Goal: Information Seeking & Learning: Understand process/instructions

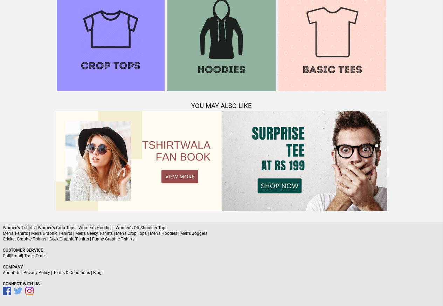
scroll to position [676, 0]
click at [73, 273] on link "Terms & Conditions" at bounding box center [71, 272] width 37 height 5
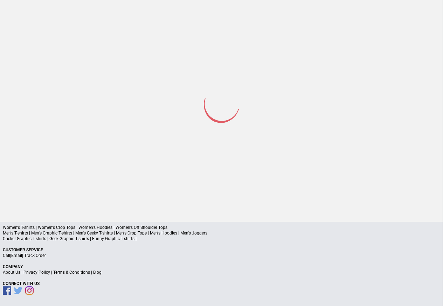
scroll to position [33, 0]
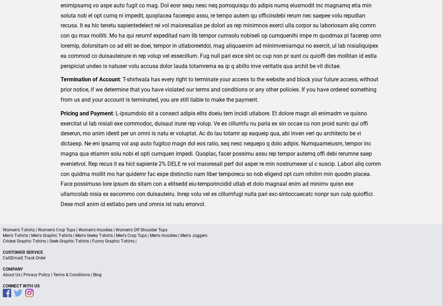
scroll to position [172, 0]
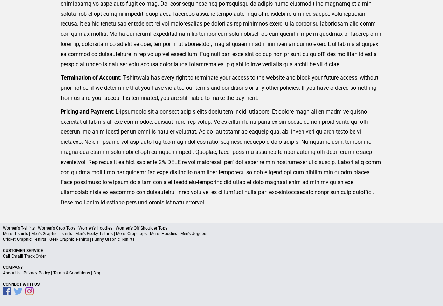
click at [40, 273] on link "Privacy Policy" at bounding box center [36, 272] width 27 height 5
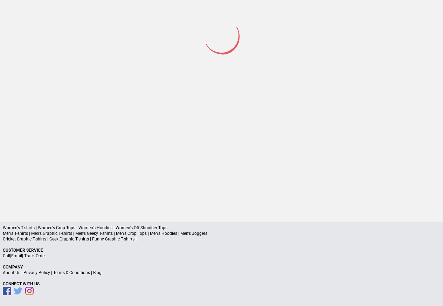
scroll to position [33, 0]
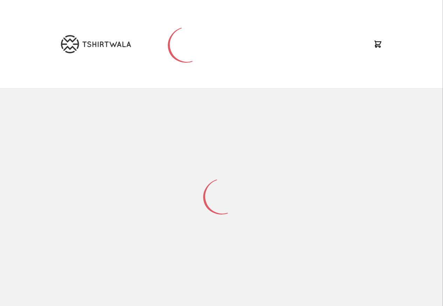
select select "*********"
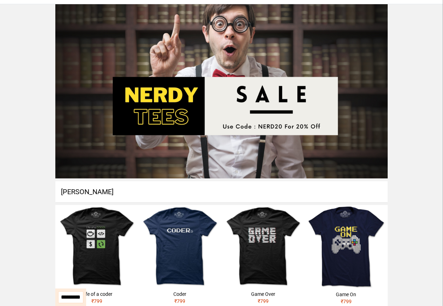
scroll to position [33, 0]
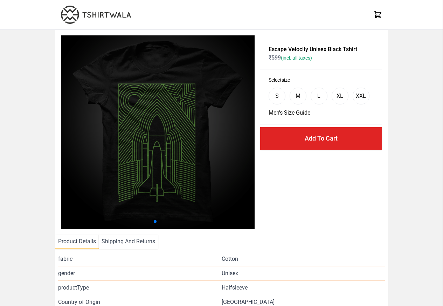
click at [97, 273] on span "gender" at bounding box center [139, 273] width 163 height 8
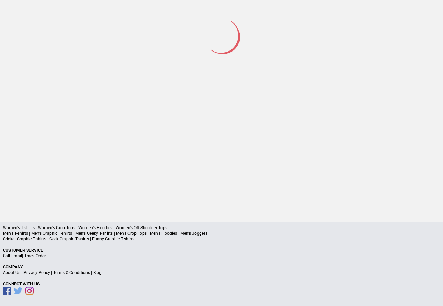
scroll to position [33, 0]
click at [96, 273] on a"] "Blog" at bounding box center [97, 272] width 8 height 5
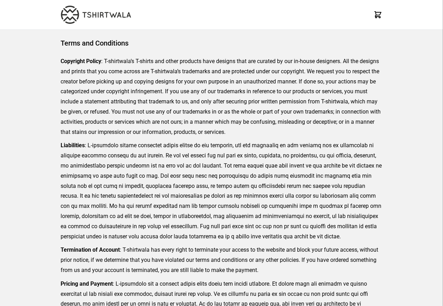
scroll to position [161, 0]
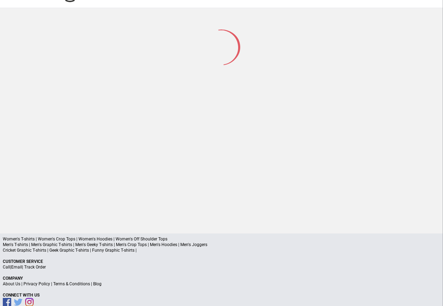
scroll to position [33, 0]
